Goal: Navigation & Orientation: Find specific page/section

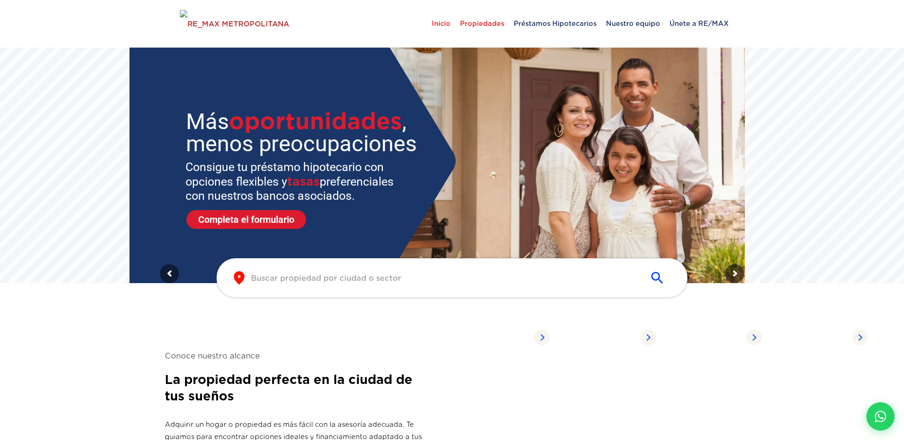
click at [481, 23] on span "Propiedades" at bounding box center [482, 23] width 54 height 28
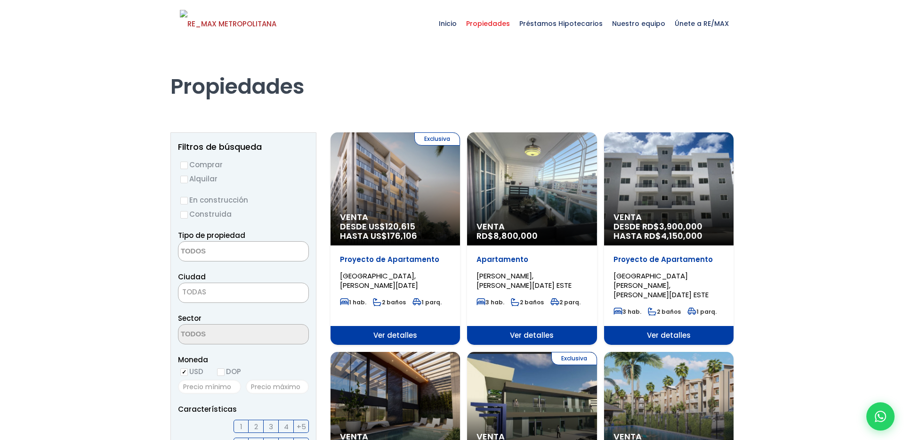
click at [428, 192] on div "Exclusiva Venta DESDE US$ 120,615 HASTA US$ 176,106" at bounding box center [394, 188] width 129 height 113
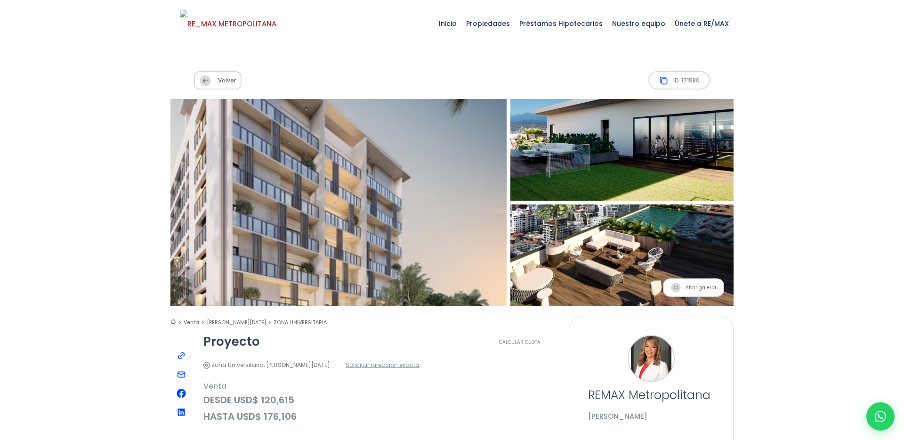
click at [212, 81] on span "Volver" at bounding box center [218, 80] width 48 height 18
